Goal: Task Accomplishment & Management: Use online tool/utility

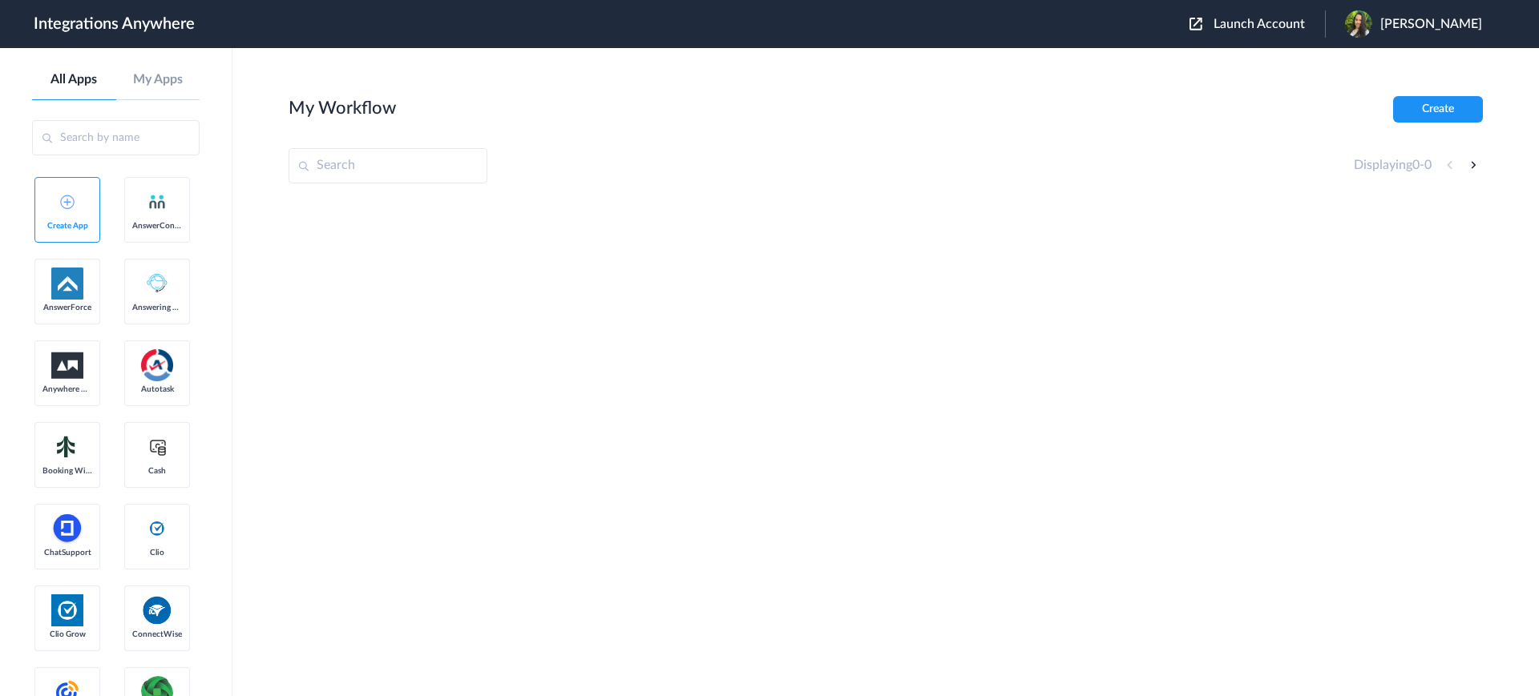
click at [1285, 26] on span "Launch Account" at bounding box center [1258, 24] width 91 height 13
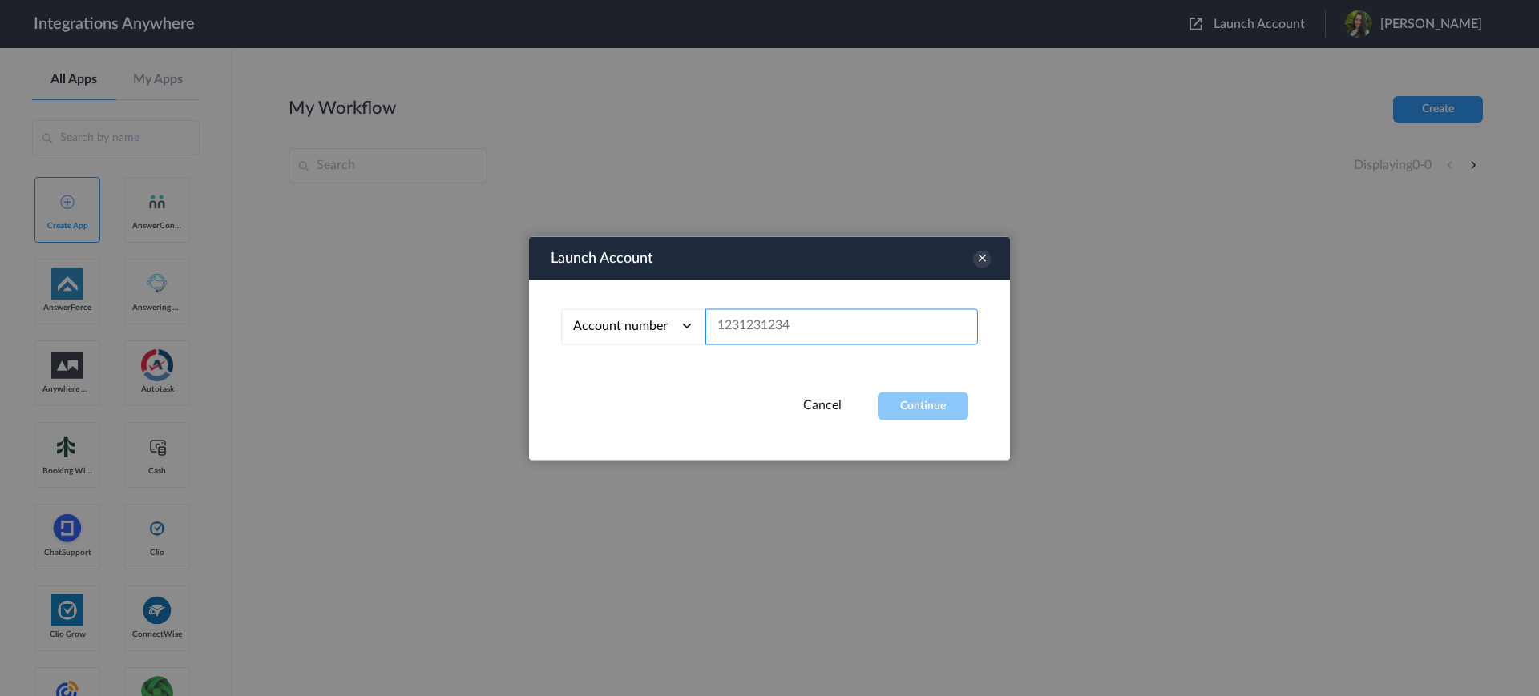
paste input "2142543239"
type input "2142543239"
click at [912, 409] on button "Continue" at bounding box center [922, 406] width 91 height 28
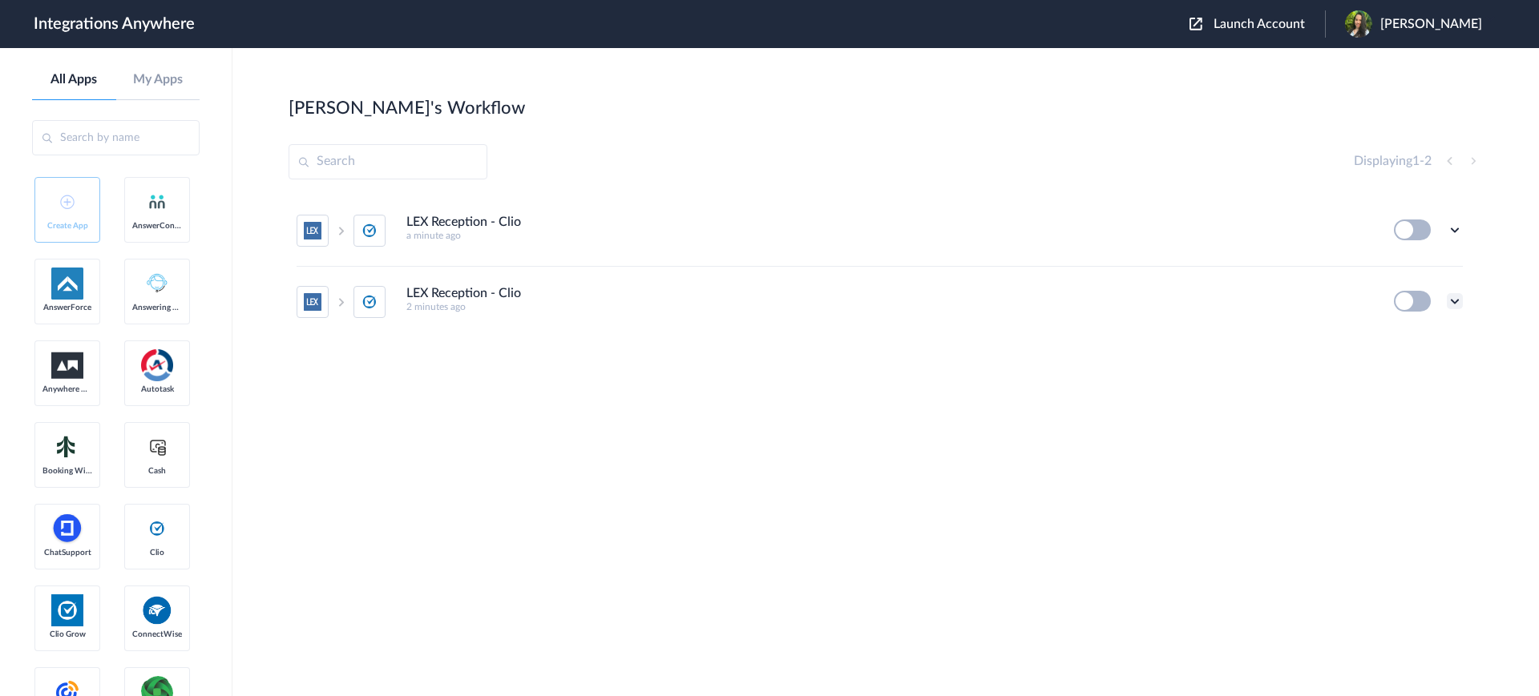
click at [1460, 293] on icon at bounding box center [1454, 301] width 16 height 16
click at [1422, 393] on li "Delete" at bounding box center [1410, 398] width 104 height 30
click at [1377, 393] on icon at bounding box center [1375, 399] width 10 height 12
click at [1462, 236] on icon at bounding box center [1454, 230] width 16 height 16
click at [1423, 265] on li "Edit" at bounding box center [1410, 267] width 104 height 30
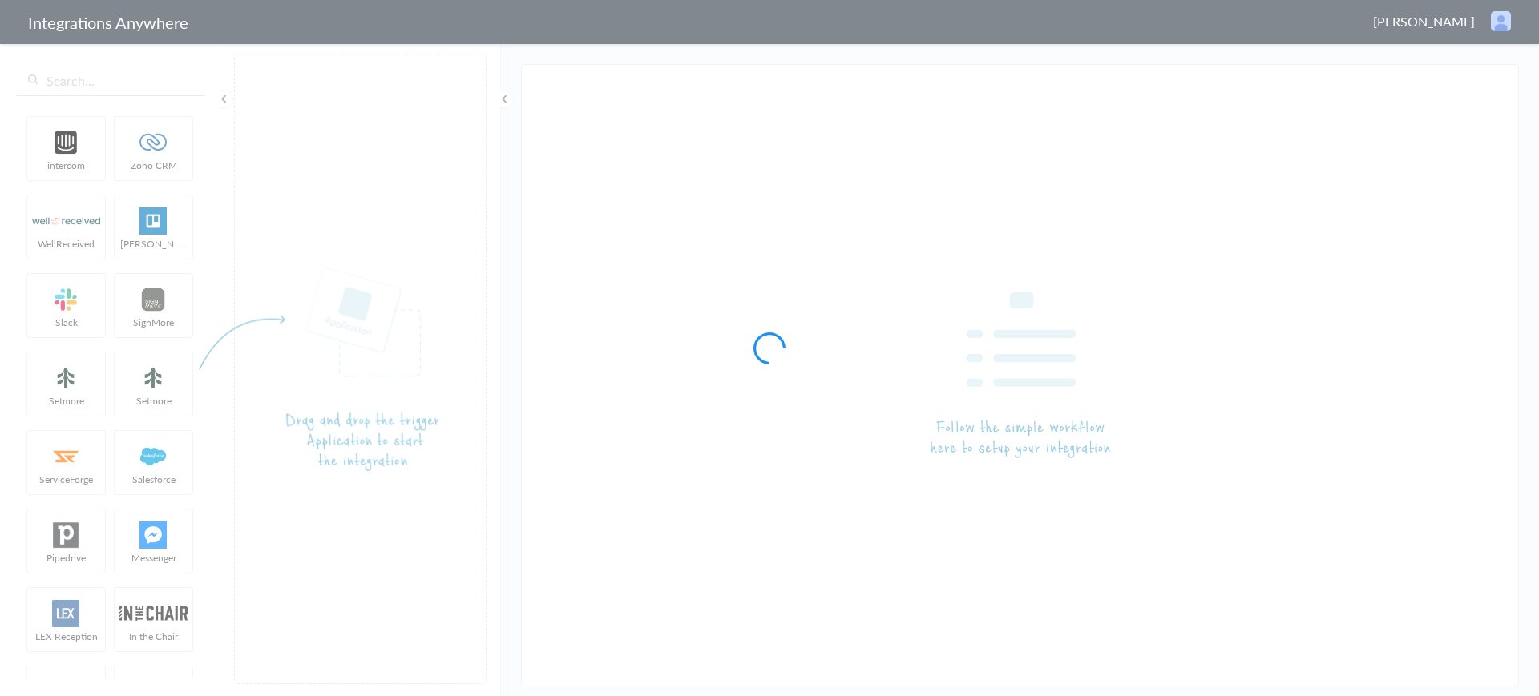
type input "LEX Reception - Clio"
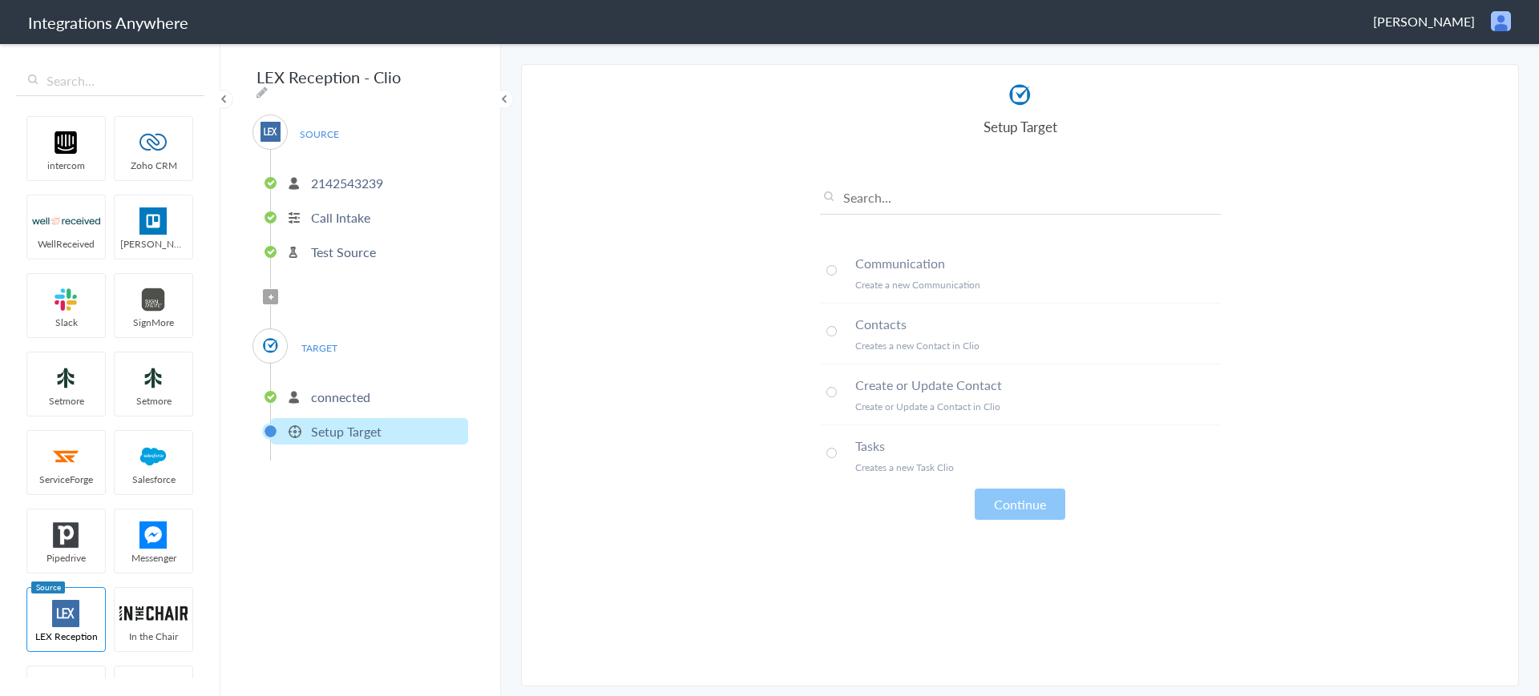
click at [829, 389] on span at bounding box center [831, 392] width 10 height 10
click at [1012, 499] on button "Continue" at bounding box center [1019, 504] width 91 height 31
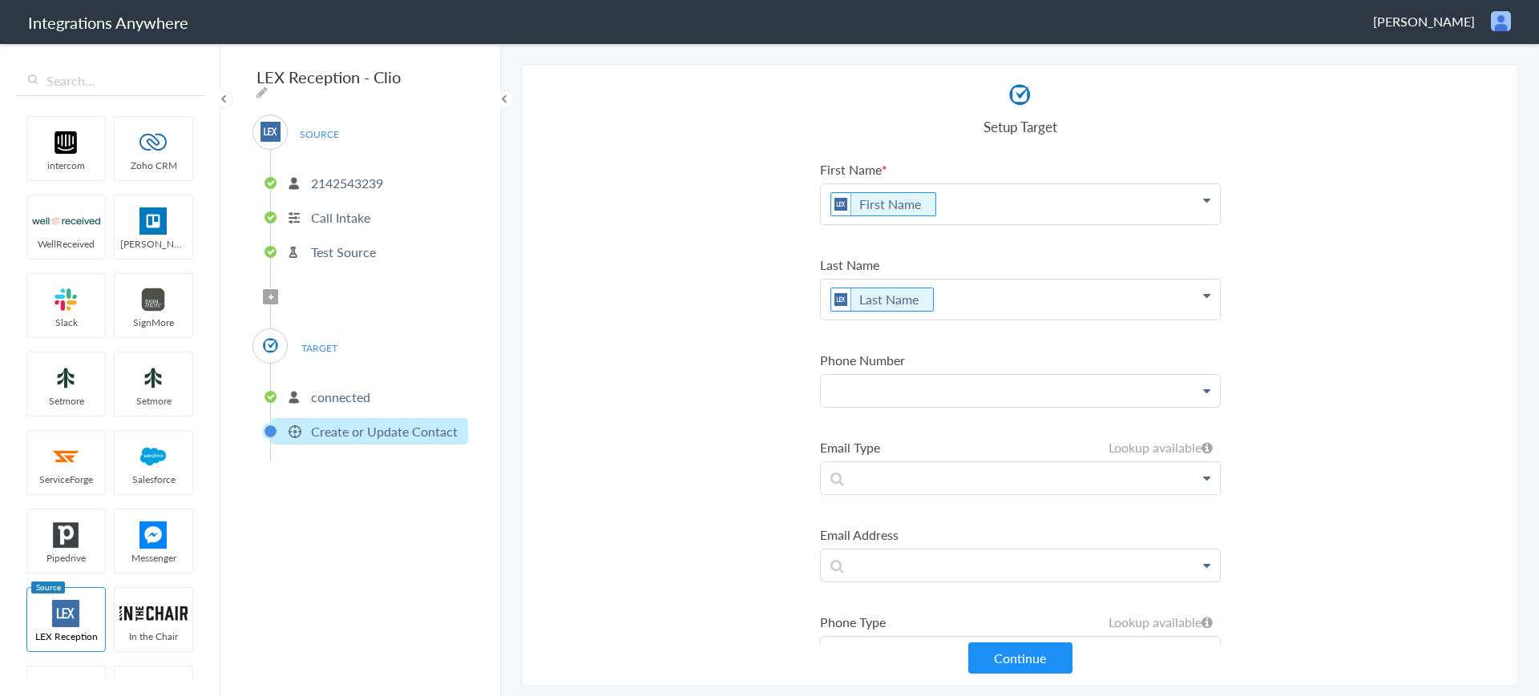
click at [904, 395] on p at bounding box center [1020, 391] width 399 height 32
click at [895, 429] on link "Phone" at bounding box center [1020, 437] width 399 height 34
click at [892, 479] on p at bounding box center [1020, 486] width 399 height 32
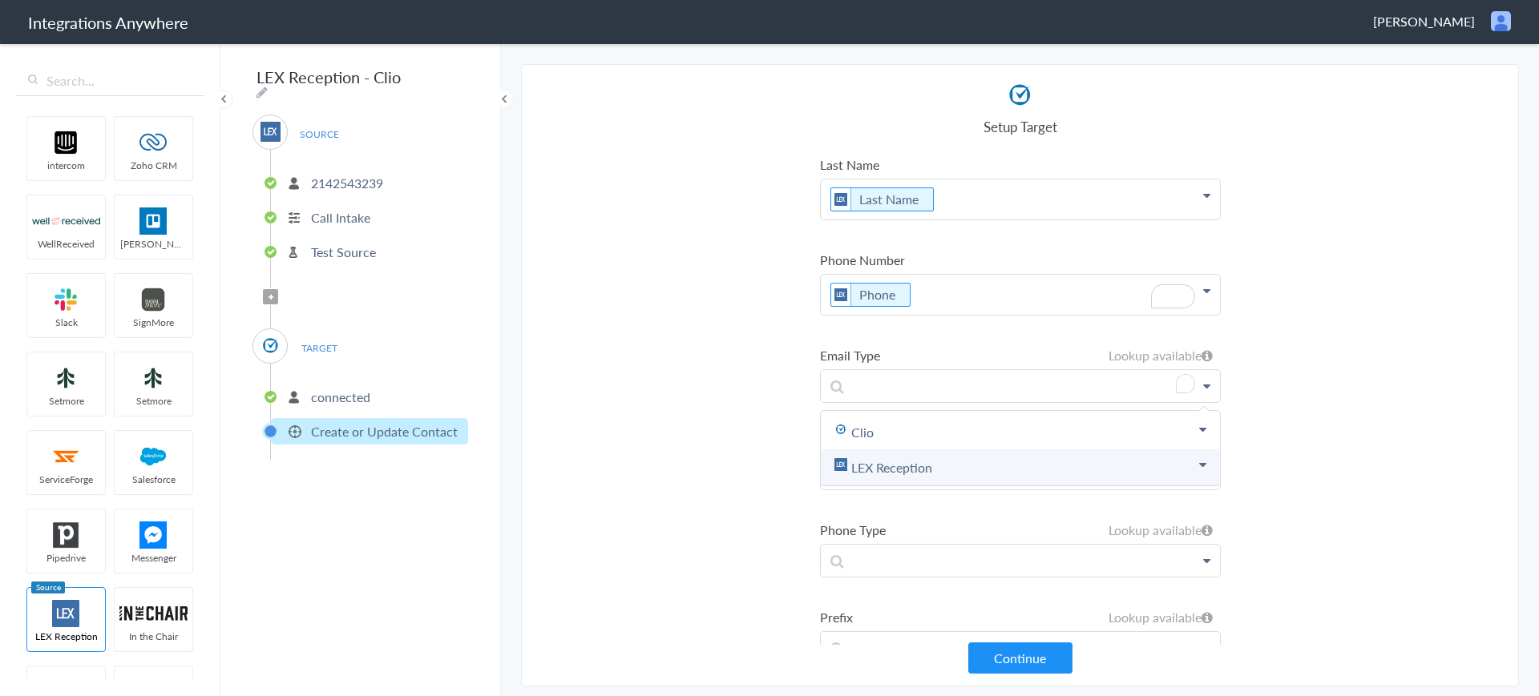
click at [889, 476] on link "LEX Reception" at bounding box center [1020, 467] width 399 height 35
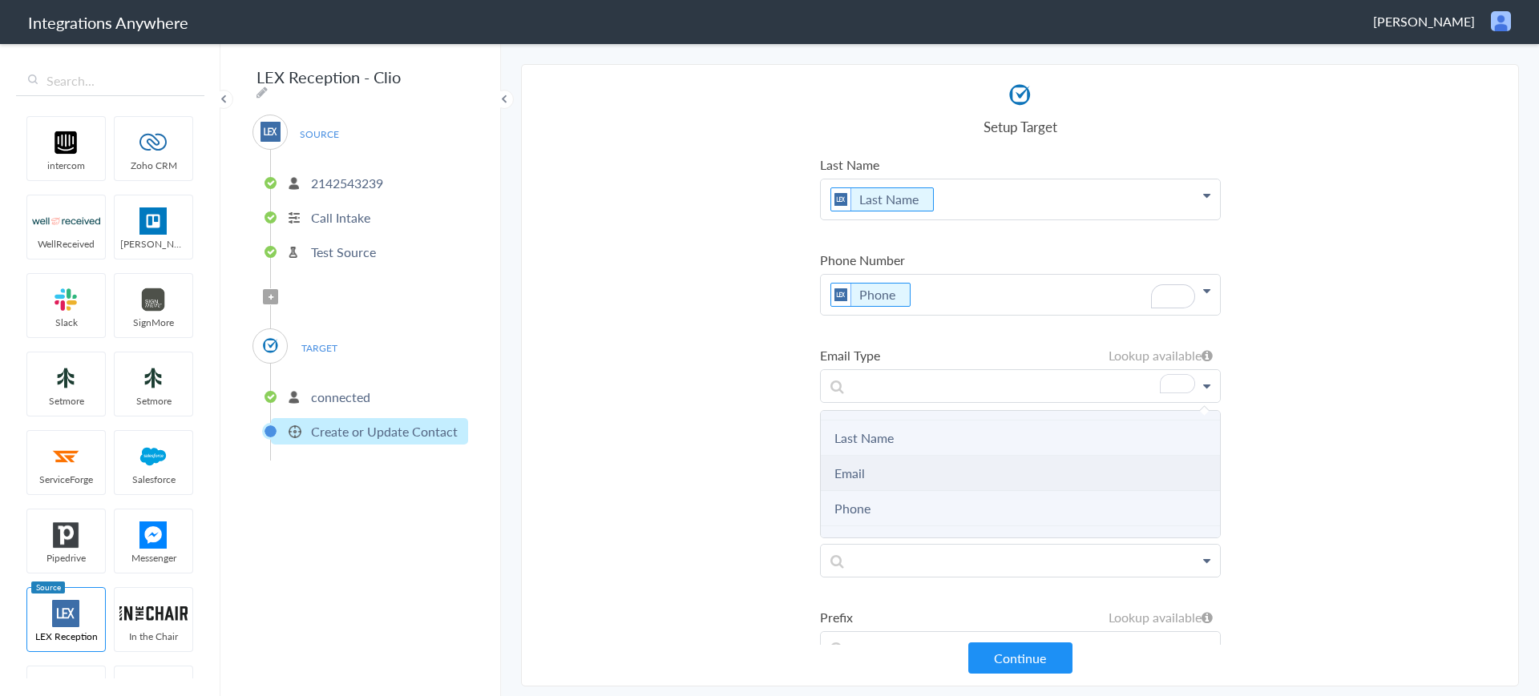
click at [871, 479] on li "Email" at bounding box center [1020, 473] width 399 height 35
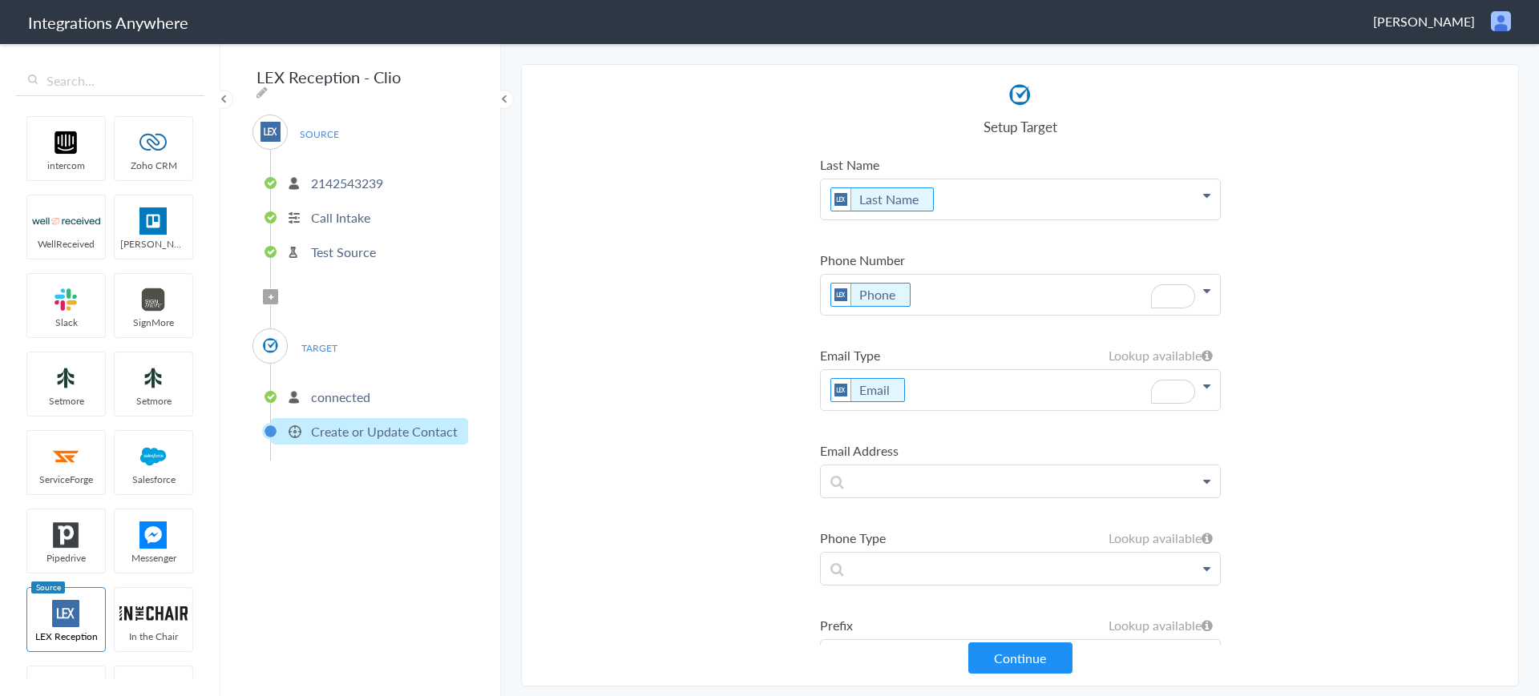
click at [955, 397] on p "Email" at bounding box center [1020, 390] width 399 height 40
click at [935, 481] on link "LEX Reception" at bounding box center [1020, 475] width 399 height 35
click at [680, 416] on section "Select Account 2142543239 Rename Delete (2 minutes ago) + connect Continue Setu…" at bounding box center [1020, 375] width 998 height 623
click at [855, 485] on p at bounding box center [1020, 482] width 399 height 32
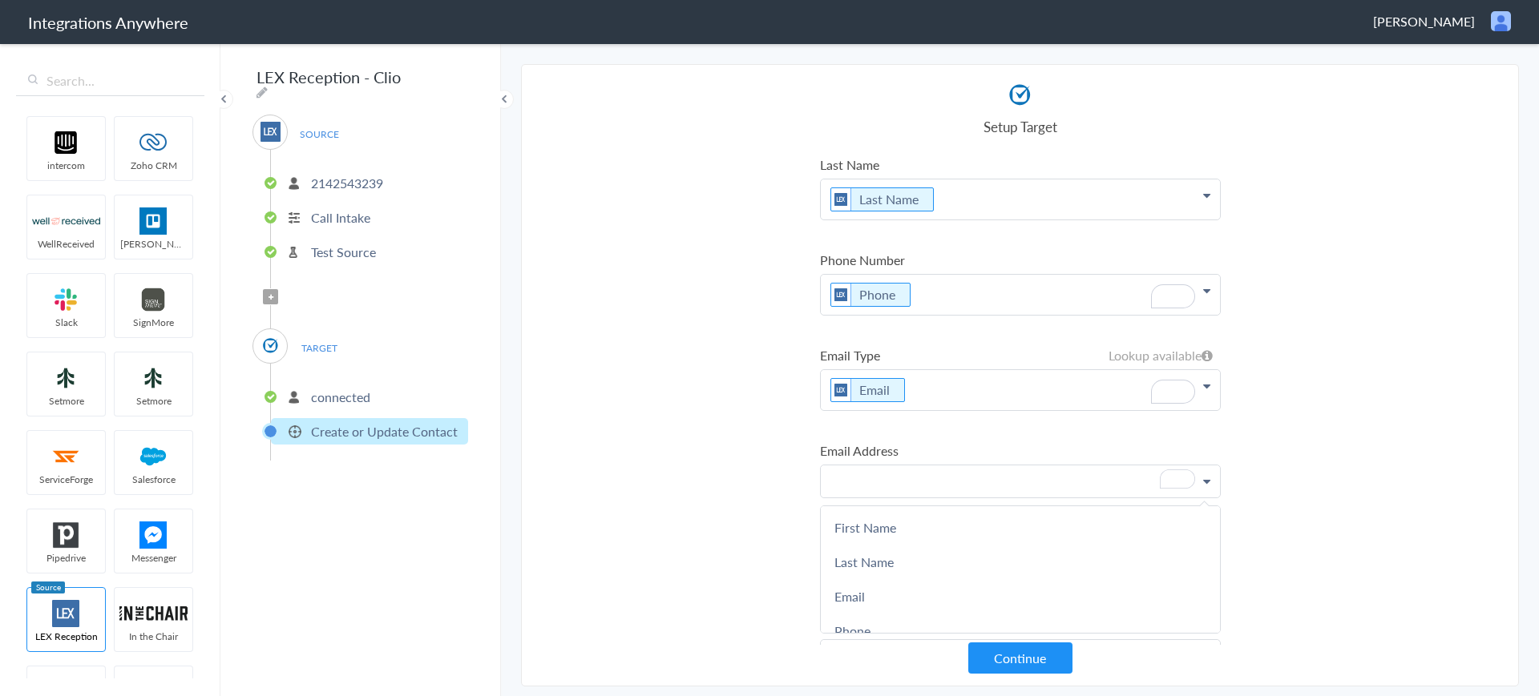
scroll to position [121, 0]
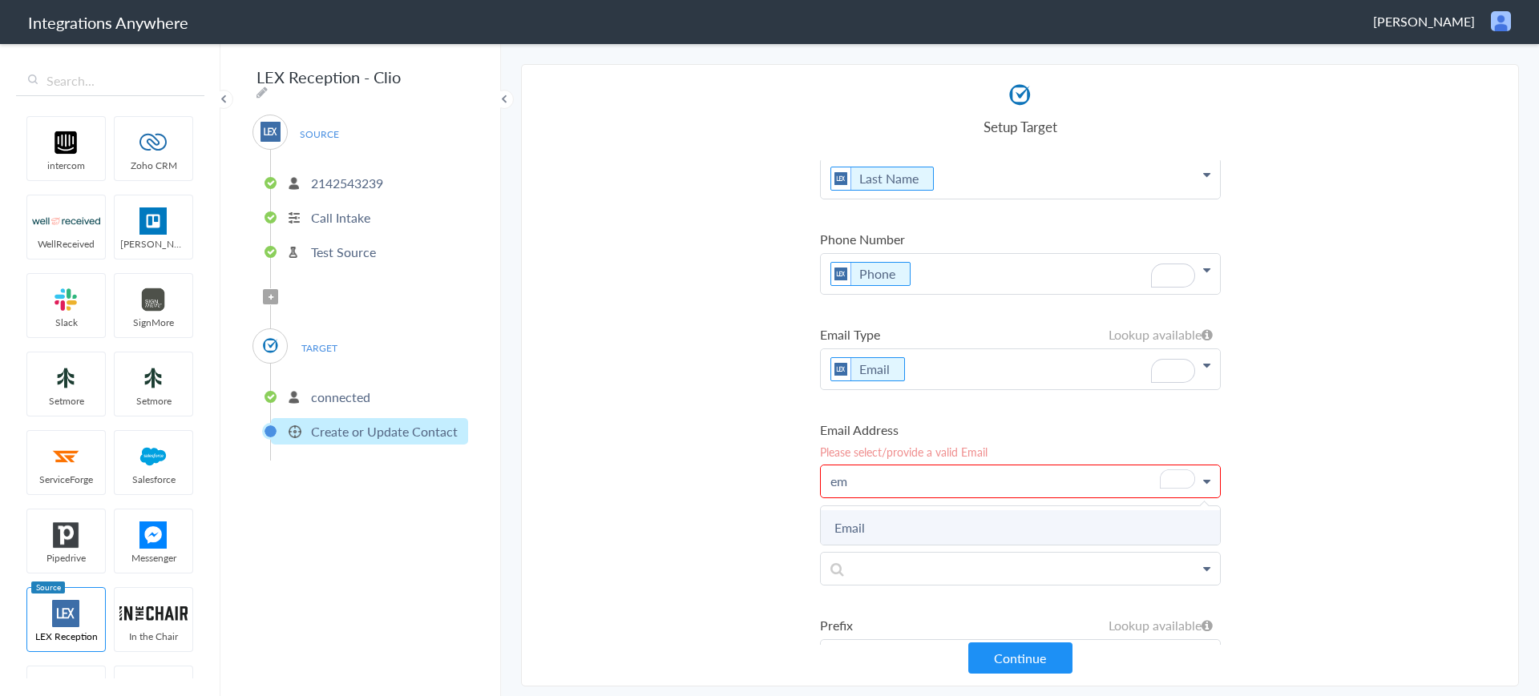
click at [863, 522] on link "Email" at bounding box center [1020, 527] width 399 height 34
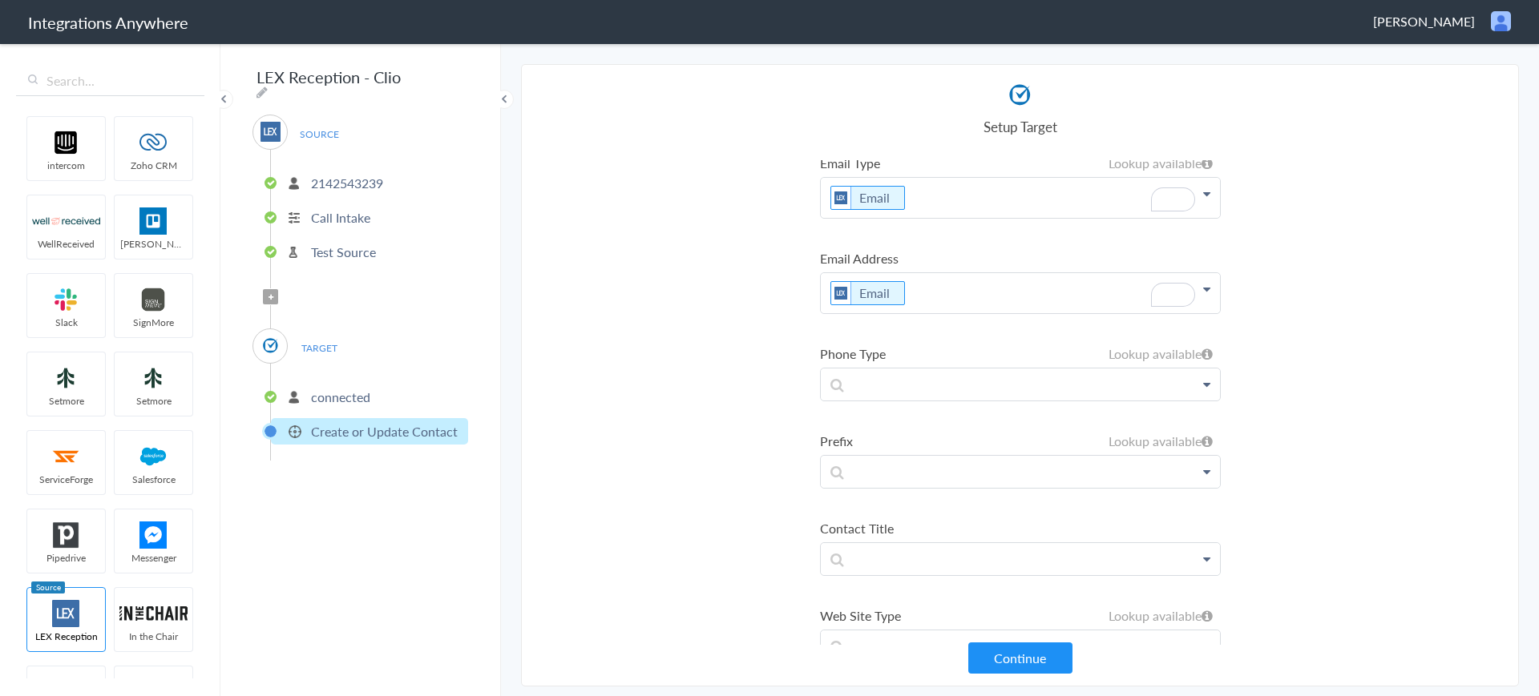
scroll to position [0, 0]
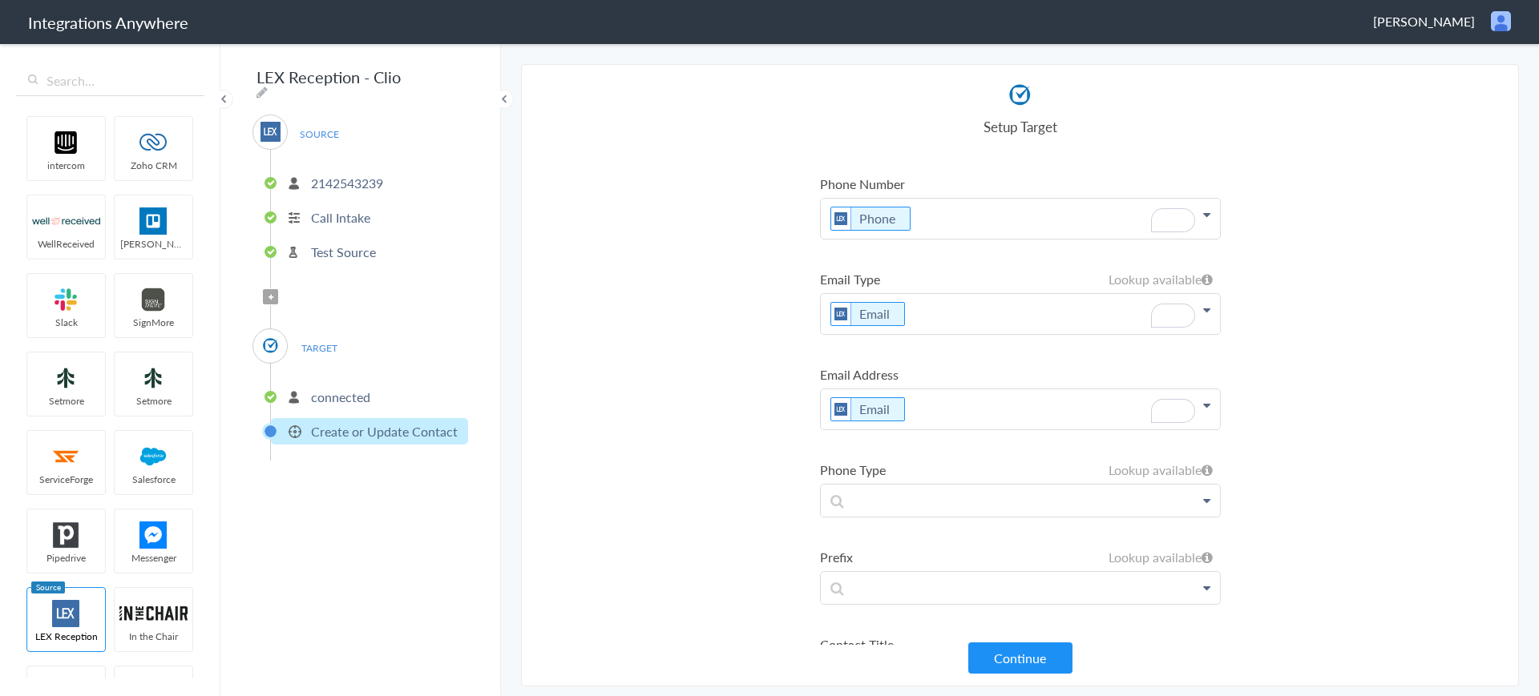
click at [1026, 315] on p "Email" at bounding box center [1020, 314] width 399 height 40
click at [695, 357] on section "Select Account 2142543239 Rename Delete (2 minutes ago) + connect Continue Setu…" at bounding box center [1020, 375] width 998 height 623
